Goal: Find specific page/section: Find specific page/section

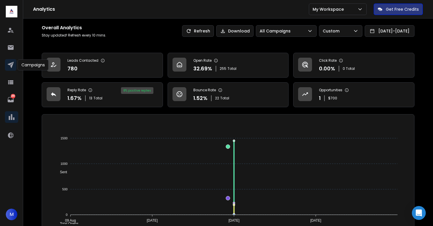
click at [14, 64] on icon at bounding box center [10, 64] width 7 height 7
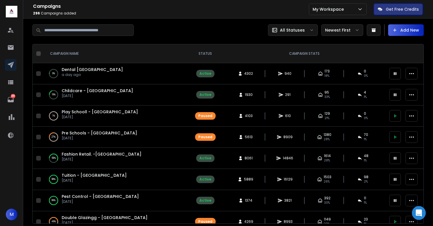
click at [71, 67] on span "Dental [GEOGRAPHIC_DATA]" at bounding box center [92, 70] width 61 height 6
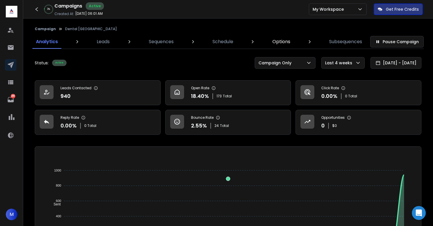
click at [281, 43] on p "Options" at bounding box center [281, 41] width 18 height 7
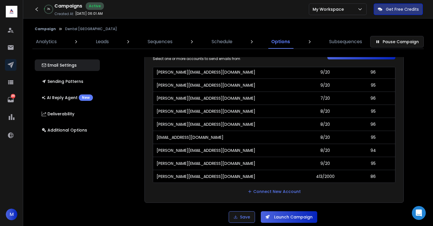
scroll to position [34, 0]
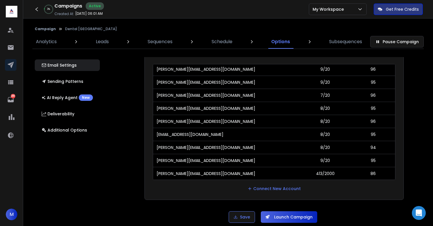
click at [416, 123] on div "Email Accounts Accounts to Use Select one or more accounts to send emails from …" at bounding box center [277, 133] width 337 height 152
click at [47, 41] on p "Analytics" at bounding box center [46, 41] width 21 height 7
